Goal: Task Accomplishment & Management: Manage account settings

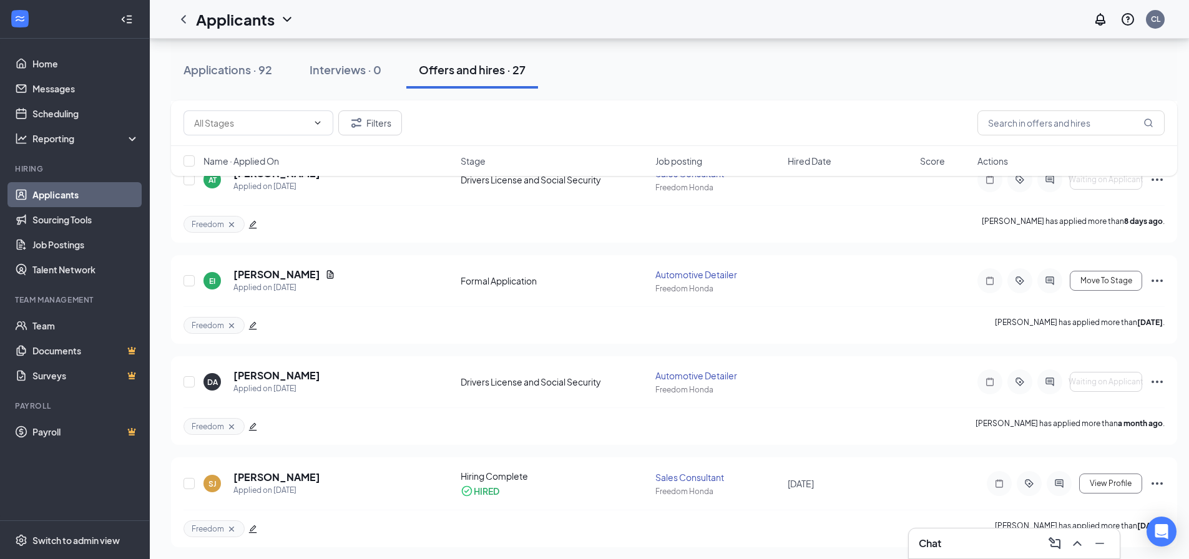
click at [770, 17] on div "Applicants CL" at bounding box center [670, 19] width 1040 height 39
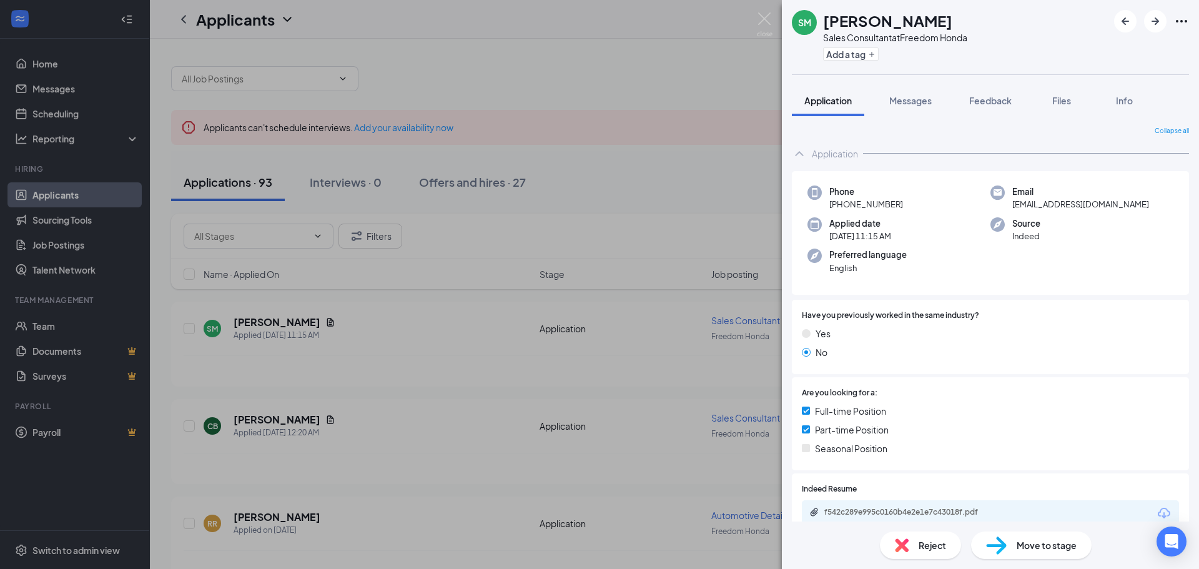
click at [642, 224] on div "SM Sierra Miller Sales Consultant at Freedom Honda Add a tag Application Messag…" at bounding box center [599, 284] width 1199 height 569
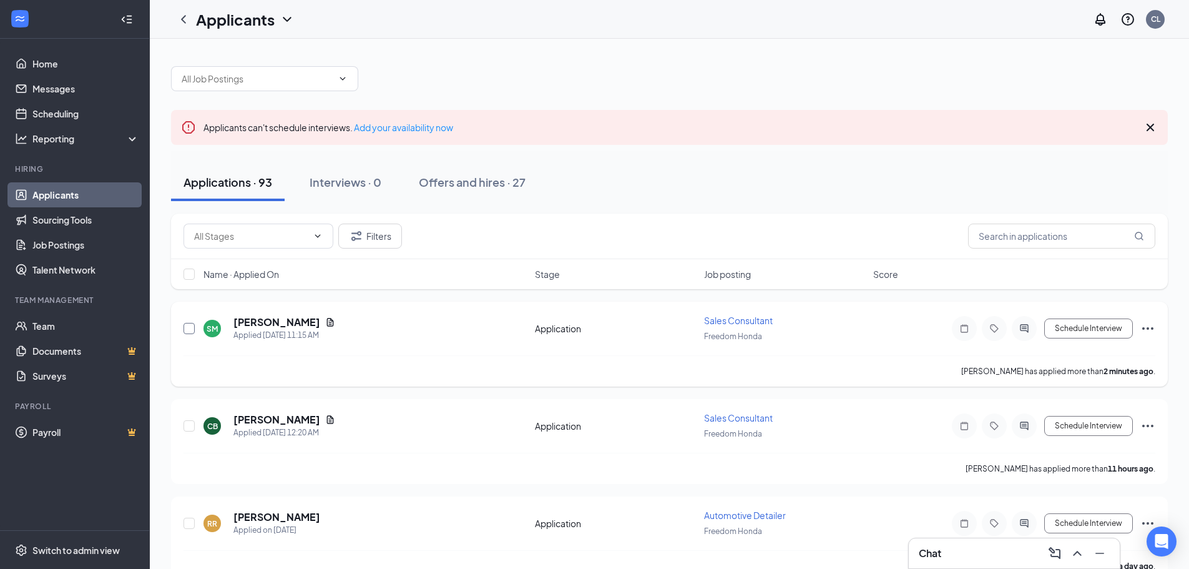
click at [190, 328] on input "checkbox" at bounding box center [189, 328] width 11 height 11
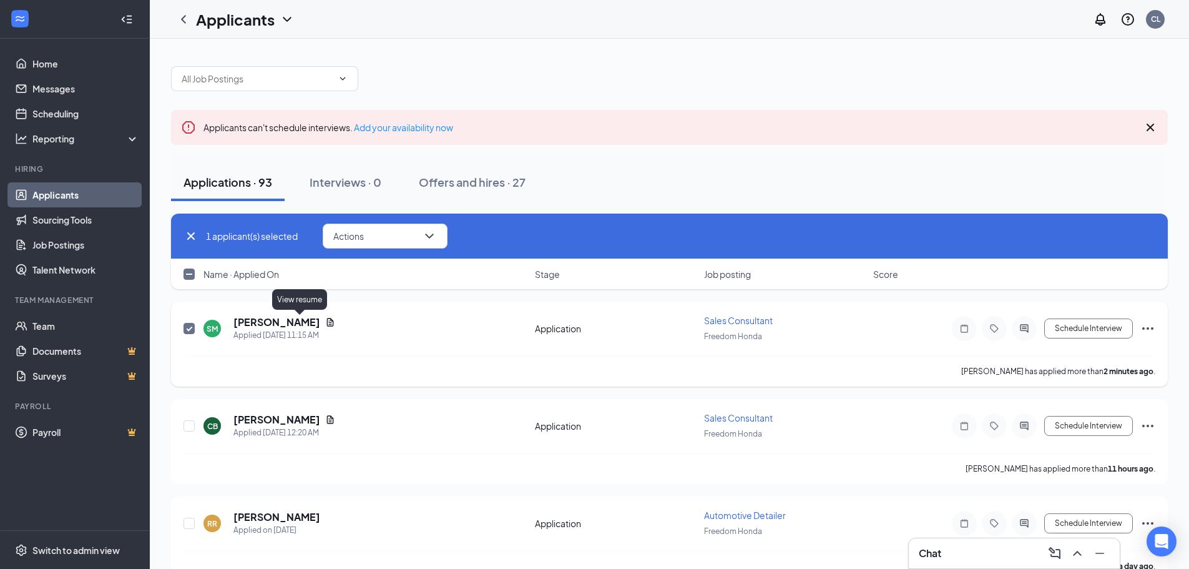
click at [325, 321] on icon "Document" at bounding box center [330, 322] width 10 height 10
checkbox input "false"
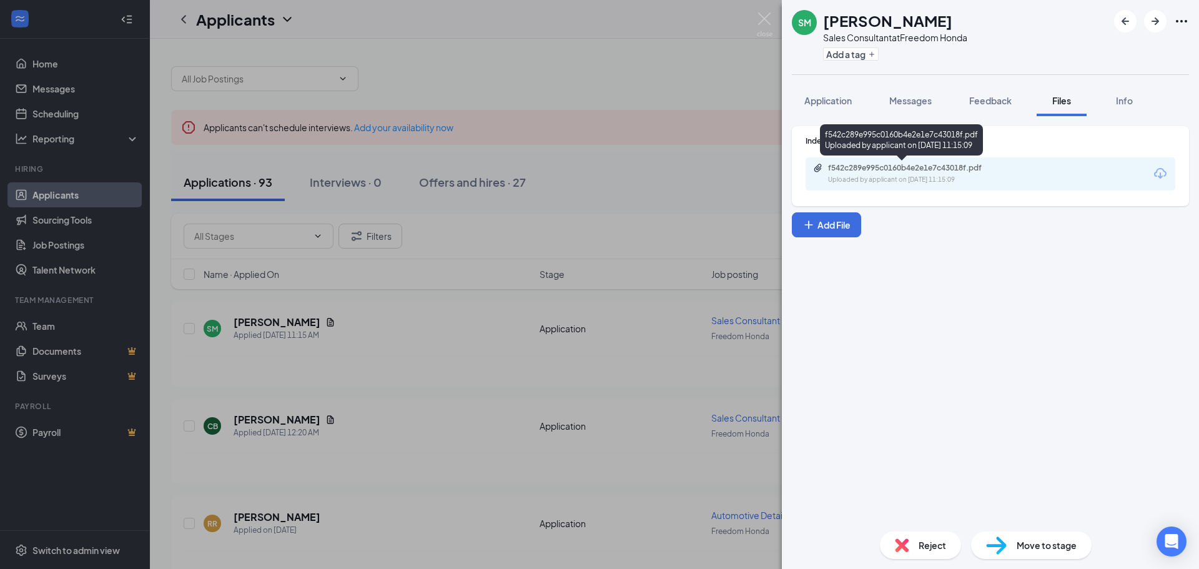
click at [861, 169] on div "f542c289e995c0160b4e2e1e7c43018f.pdf" at bounding box center [915, 168] width 175 height 10
click at [763, 22] on img at bounding box center [765, 24] width 16 height 24
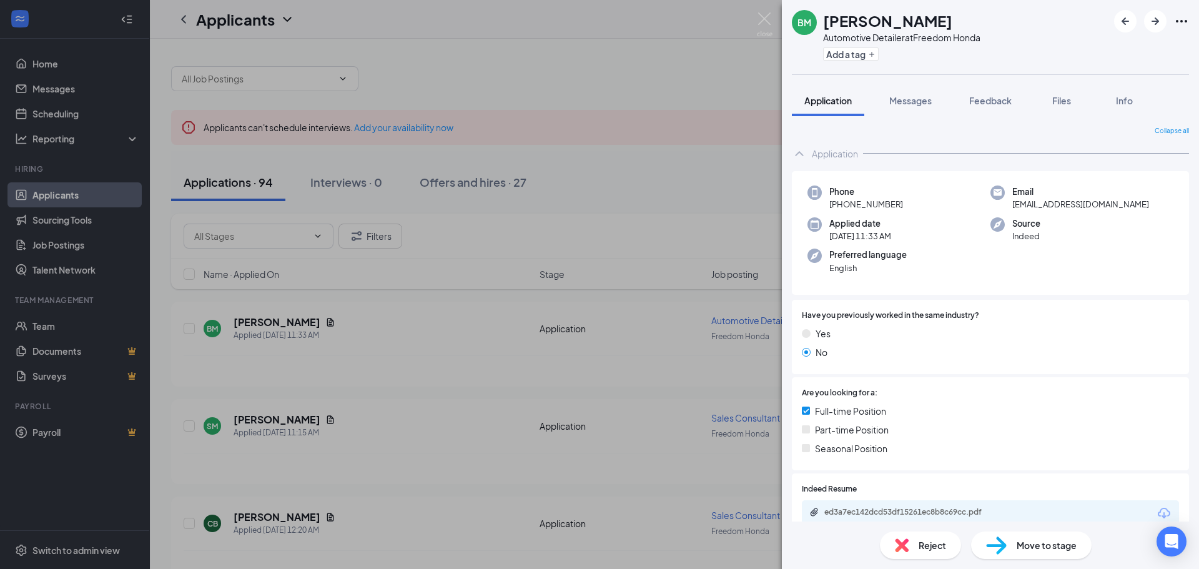
drag, startPoint x: 646, startPoint y: 75, endPoint x: 732, endPoint y: 58, distance: 87.2
click at [647, 74] on div "BM Barkley McGill Automotive Detailer at Freedom Honda Add a tag Application Me…" at bounding box center [599, 284] width 1199 height 569
